Goal: Task Accomplishment & Management: Complete application form

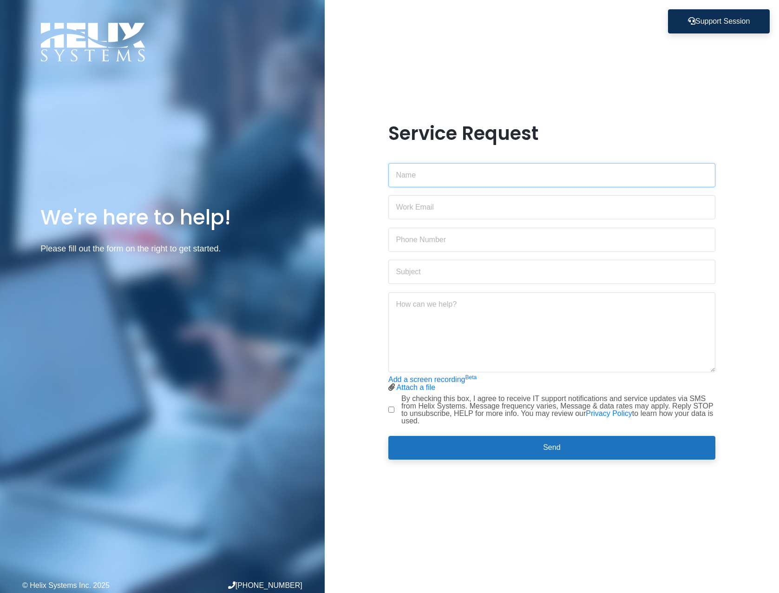
click at [420, 175] on input "text" at bounding box center [551, 175] width 327 height 24
type input "[PERSON_NAME]"
type input "[PERSON_NAME][EMAIL_ADDRESS][DOMAIN_NAME]"
type input "[PHONE_NUMBER]"
type input "Computer for [PERSON_NAME]"
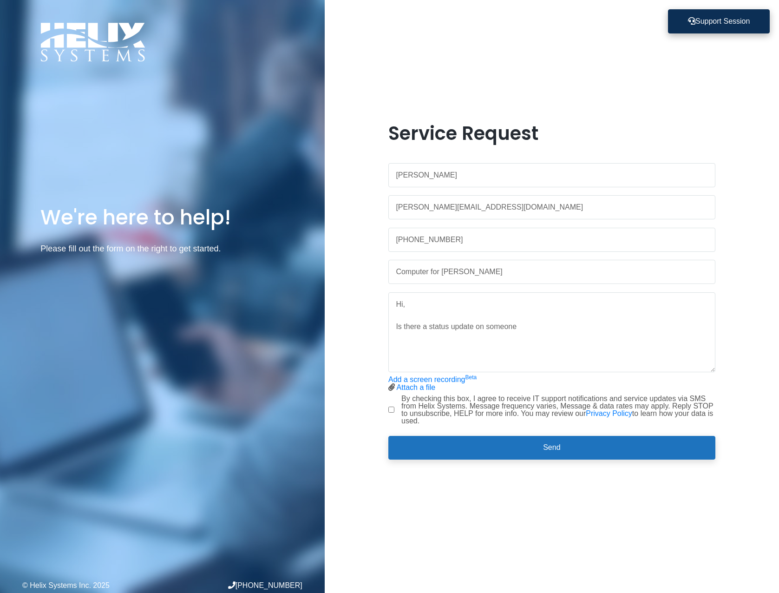
click at [704, 30] on button "Support Session" at bounding box center [719, 21] width 102 height 24
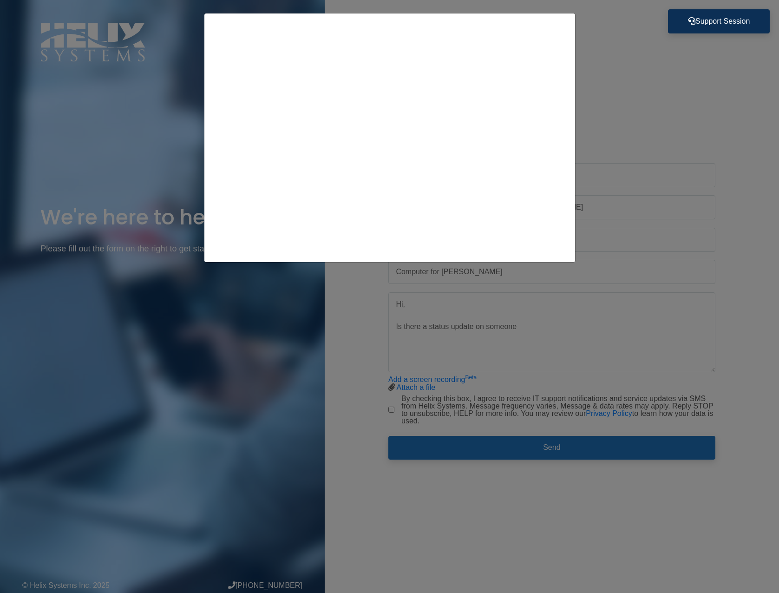
click at [626, 102] on div at bounding box center [389, 296] width 779 height 593
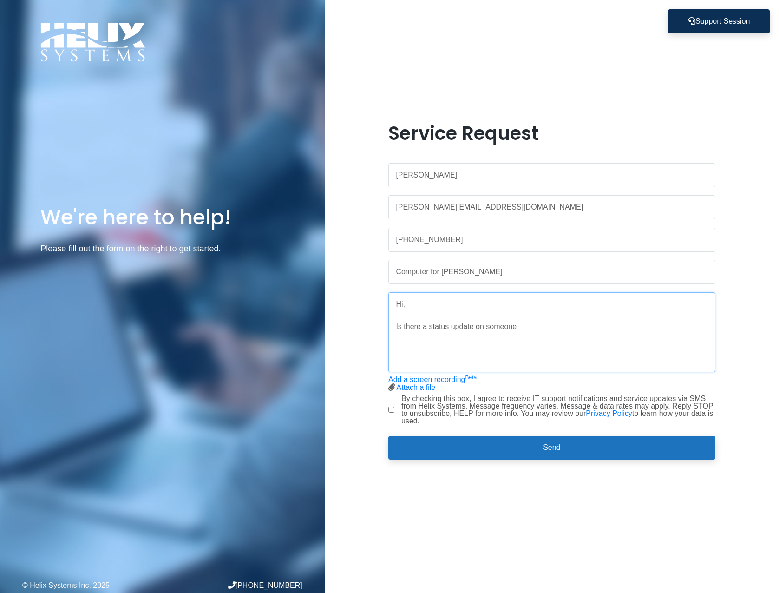
click at [588, 313] on textarea "Hi, Is there a status update on someone" at bounding box center [551, 332] width 327 height 80
type textarea "Hi, Is there a status update on someone coming by with [PERSON_NAME] new comput…"
click at [388, 407] on input "By checking this box, I agree to receive IT support notifications and service u…" at bounding box center [391, 410] width 6 height 6
checkbox input "true"
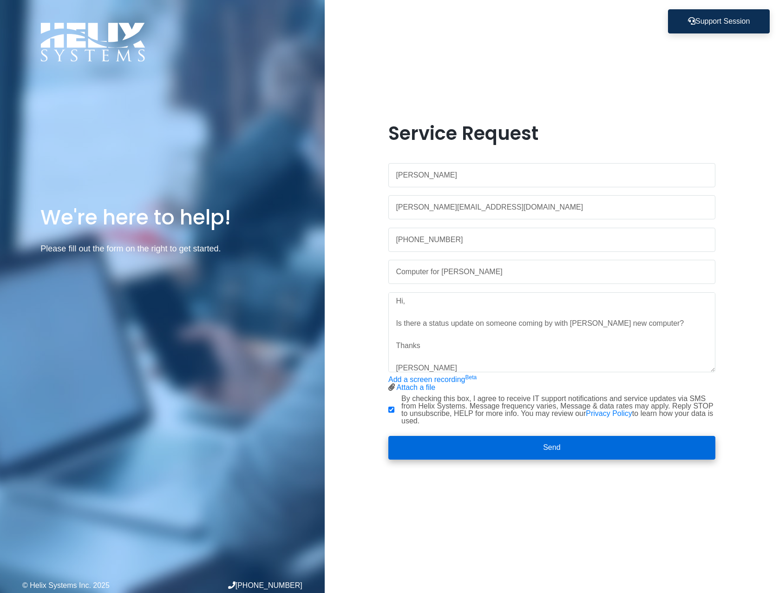
click at [446, 442] on button "Send" at bounding box center [551, 448] width 327 height 24
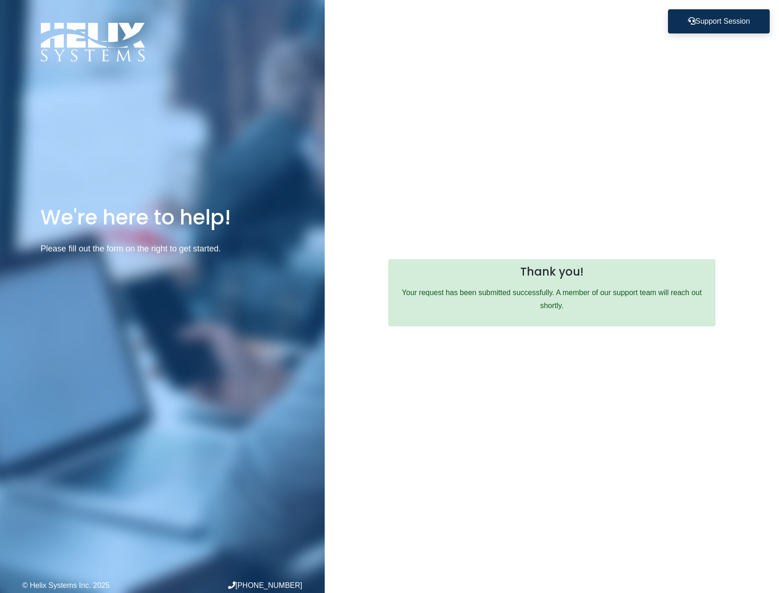
click at [473, 140] on div "Service Request [PERSON_NAME] [PERSON_NAME][EMAIL_ADDRESS][DOMAIN_NAME] [PHONE_…" at bounding box center [552, 296] width 454 height 593
